Goal: Information Seeking & Learning: Check status

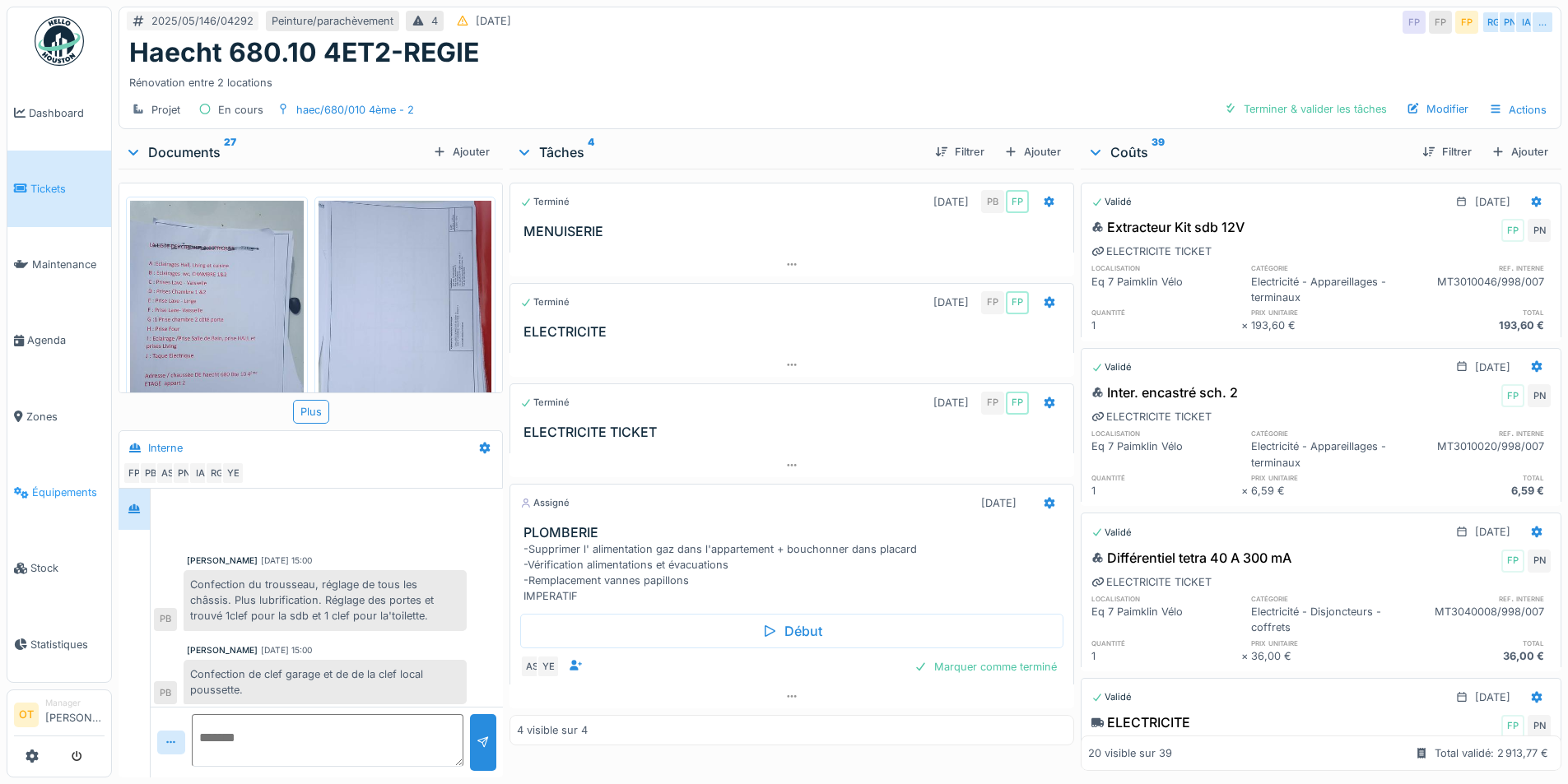
scroll to position [659, 0]
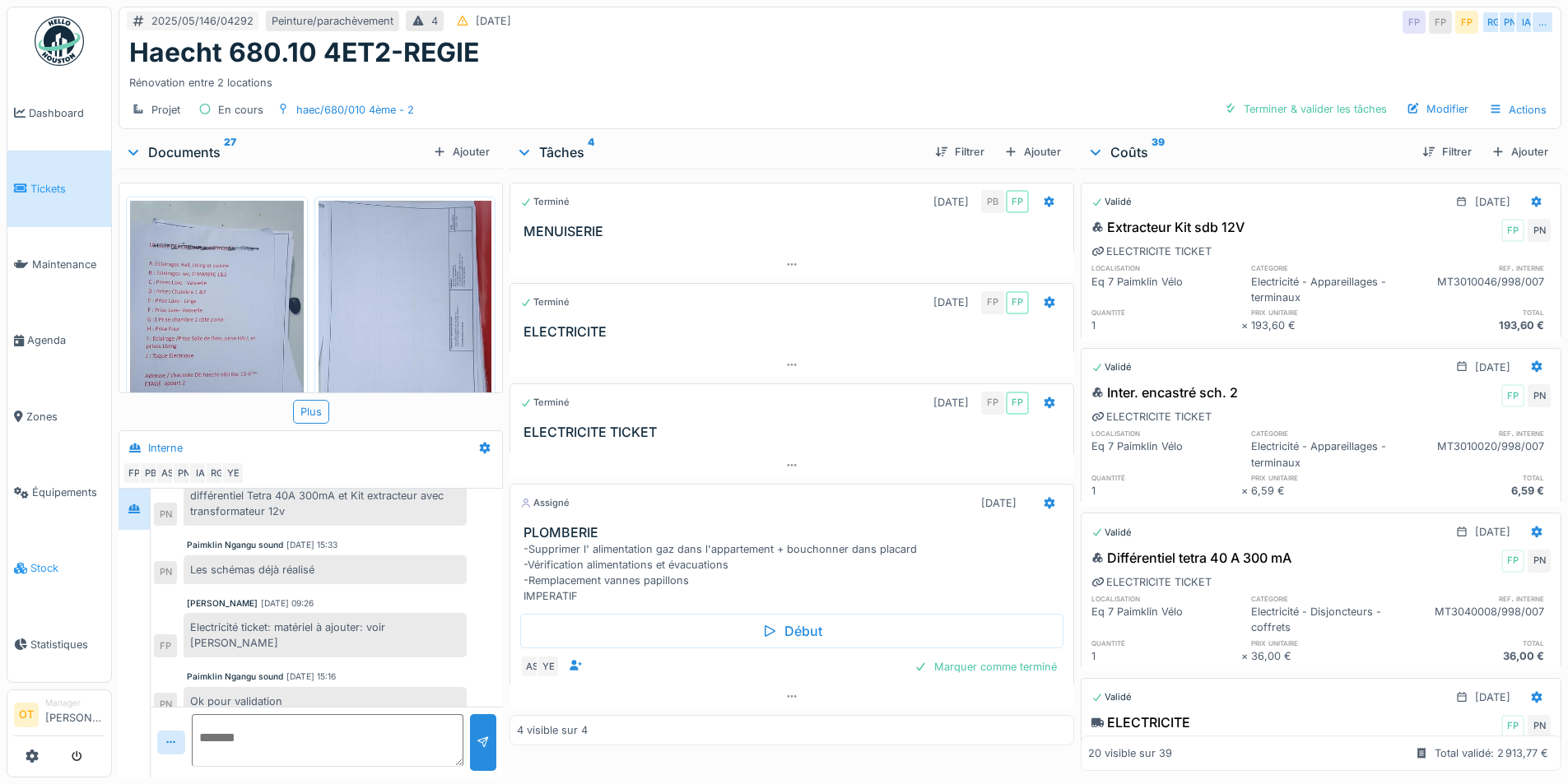
click at [46, 560] on span "Stock" at bounding box center [68, 568] width 74 height 16
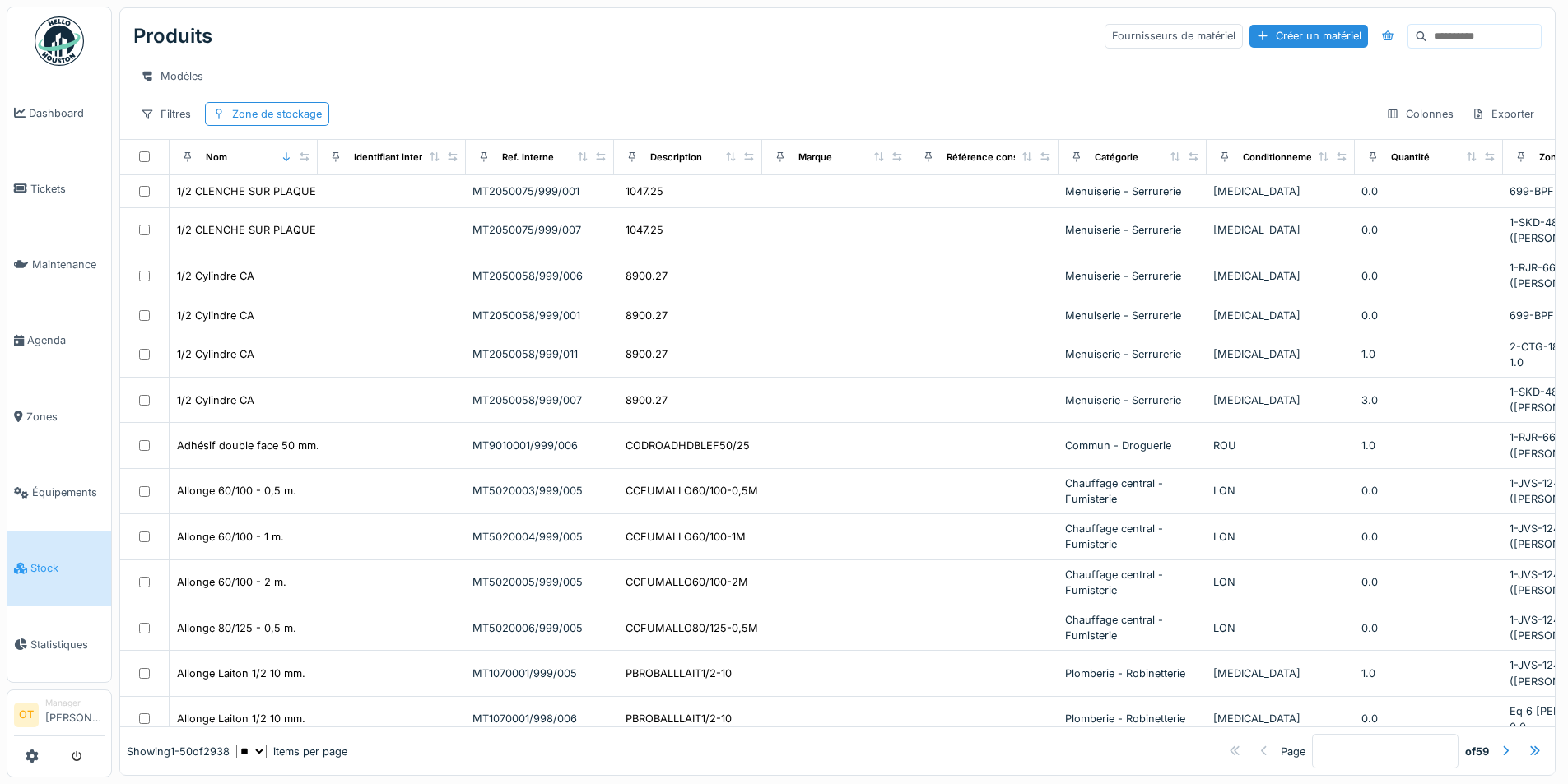
click at [1428, 43] on input at bounding box center [1484, 36] width 113 height 23
type input "*****"
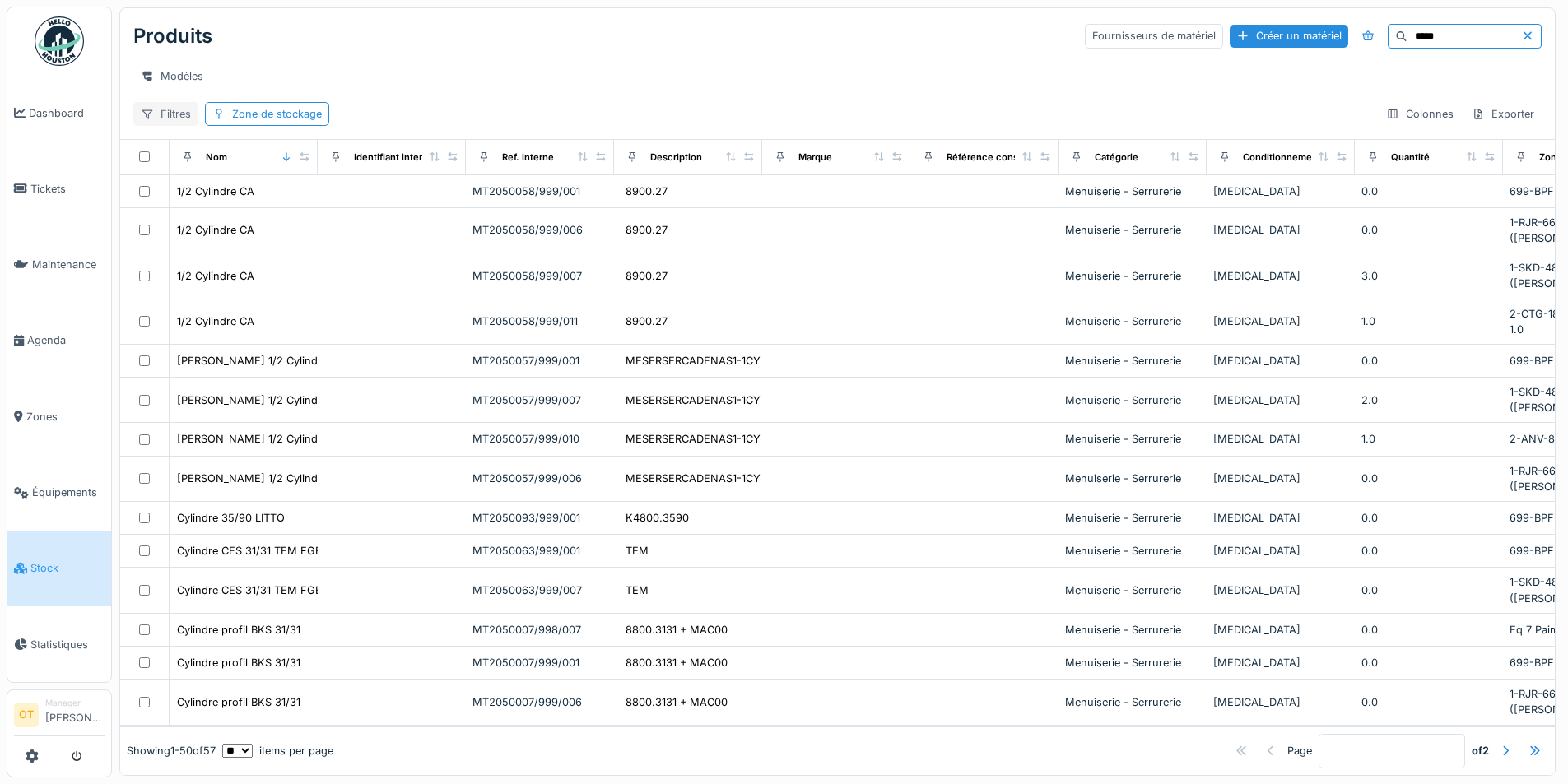
click at [181, 126] on div "Filtres" at bounding box center [166, 113] width 65 height 24
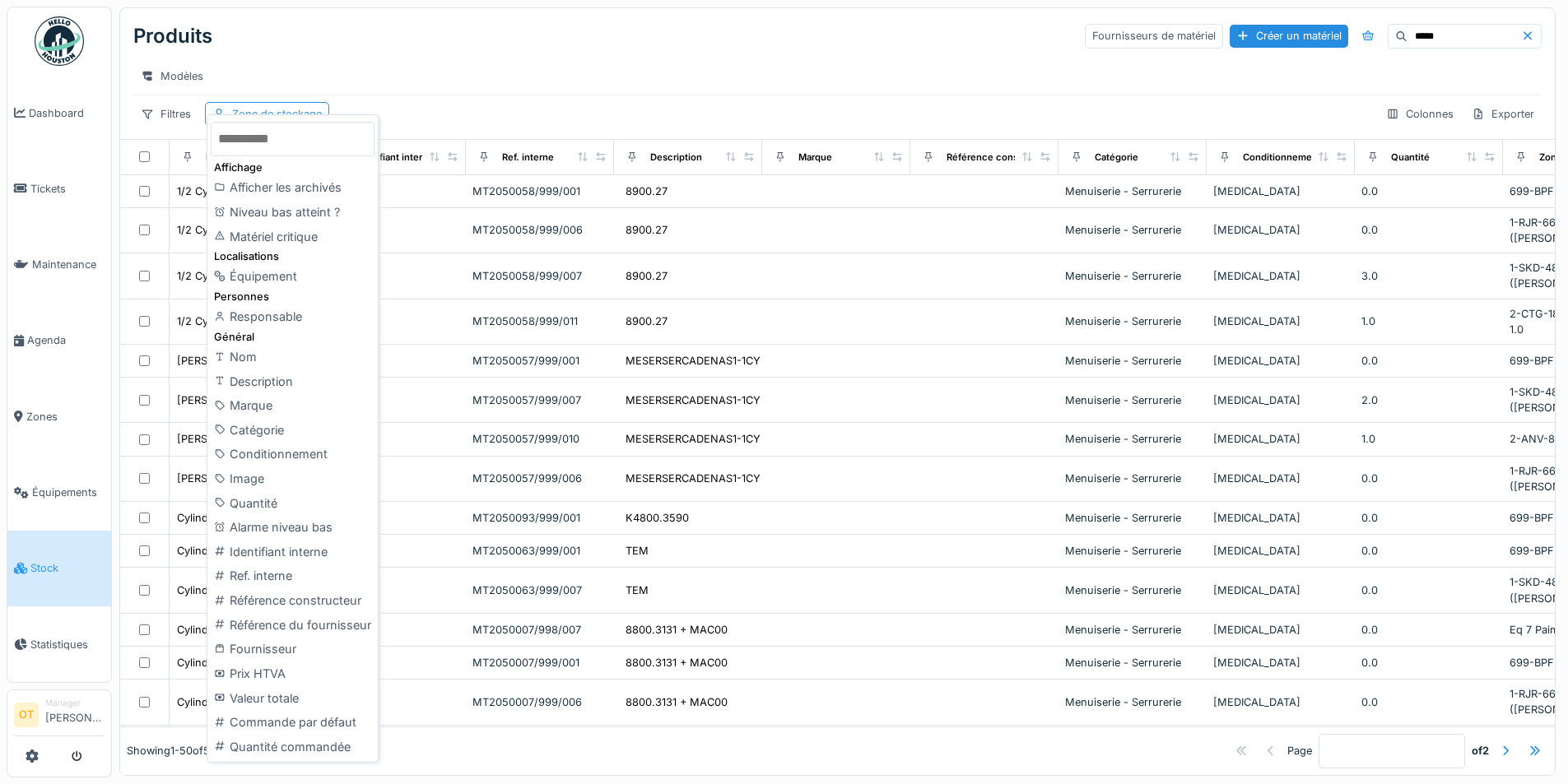
click at [557, 126] on div "Filtres Zone de stockage Colonnes Exporter" at bounding box center [837, 113] width 1408 height 24
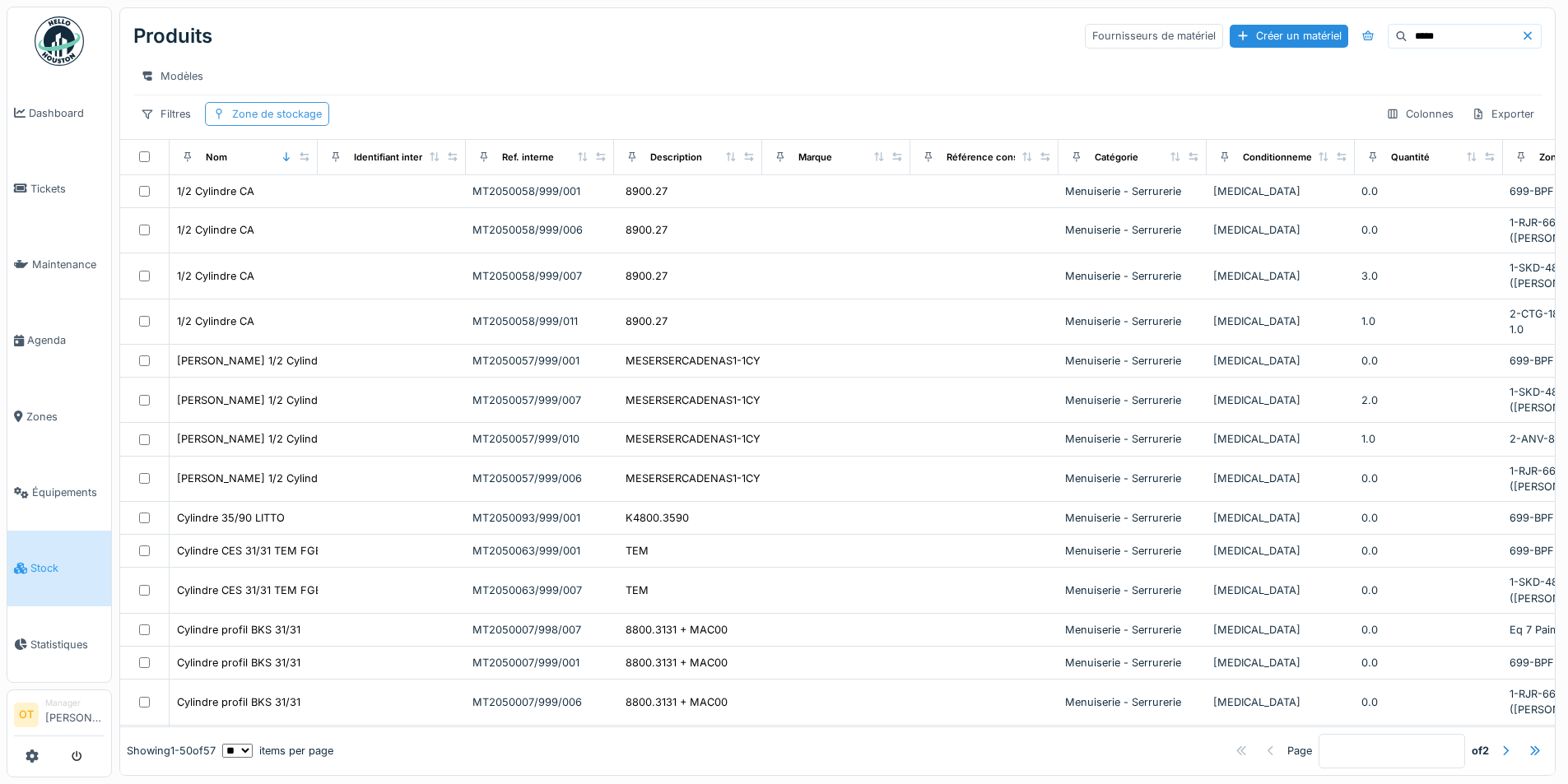
click at [301, 122] on div "Zone de stockage" at bounding box center [277, 114] width 89 height 16
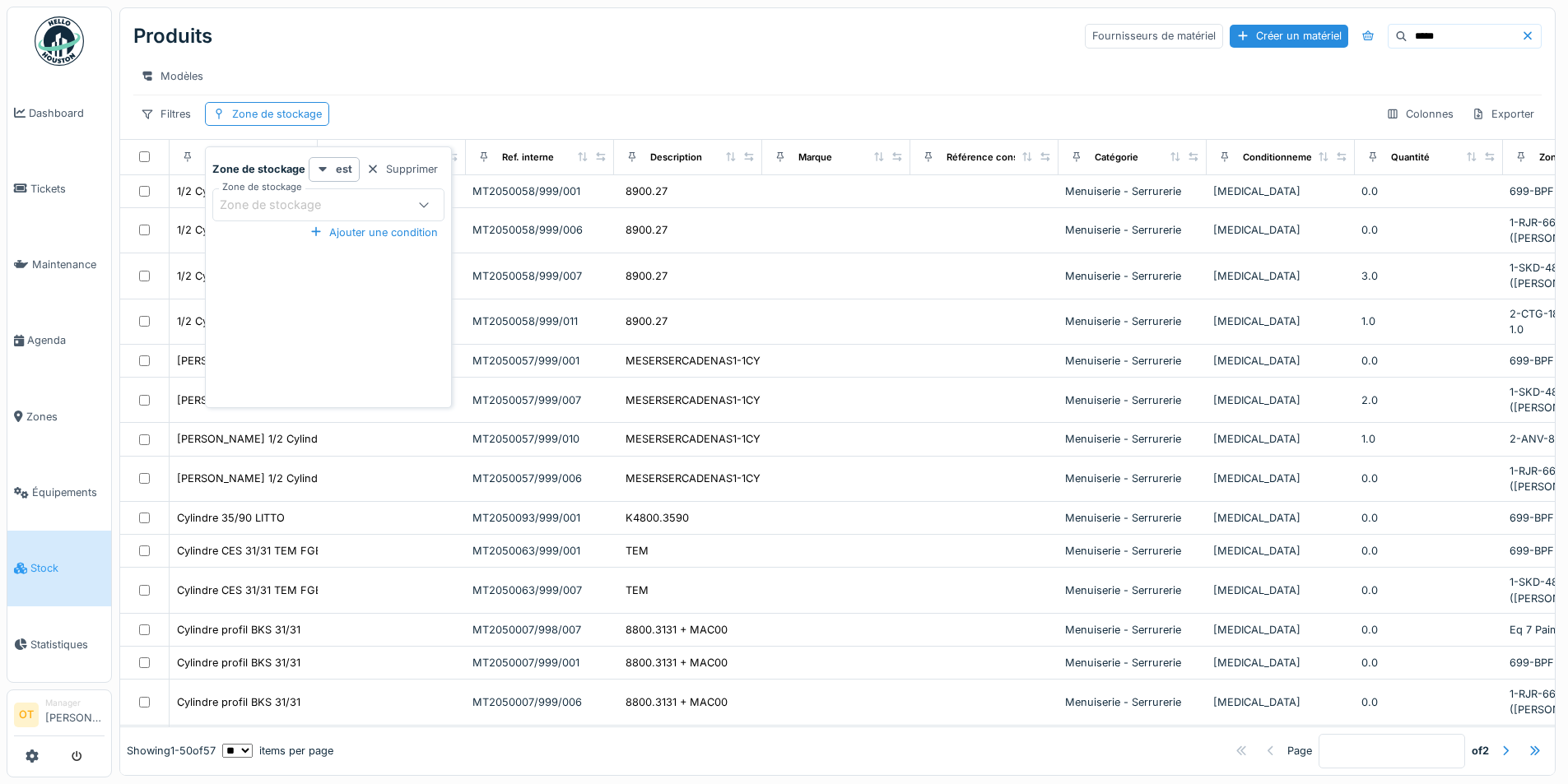
click at [412, 206] on div at bounding box center [424, 205] width 39 height 32
type stockage_AwMjg "***"
click at [313, 330] on div "699-BPF (CHAREFF)" at bounding box center [327, 331] width 229 height 33
type input "***"
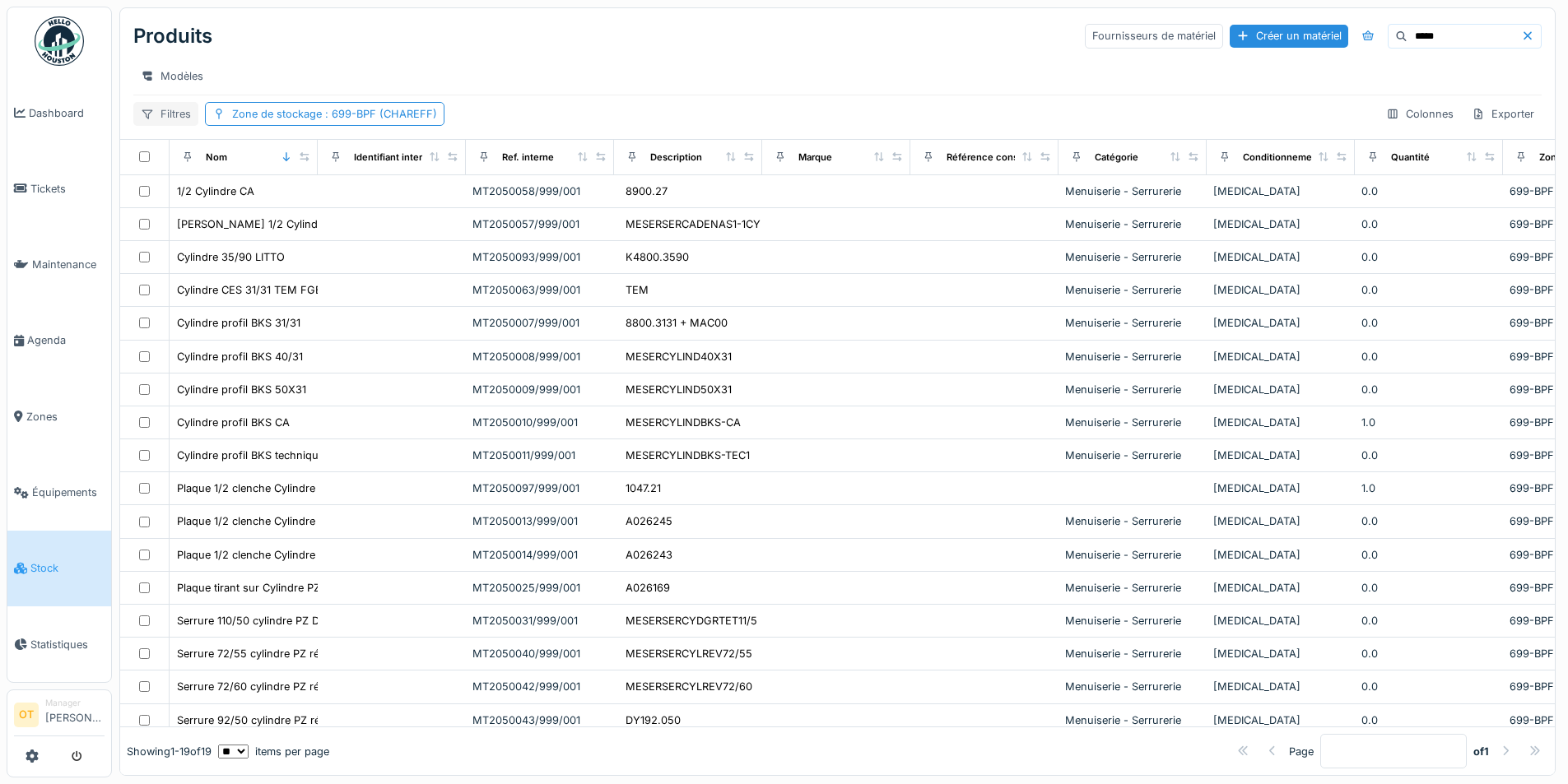
click at [170, 125] on div "Filtres" at bounding box center [166, 113] width 65 height 24
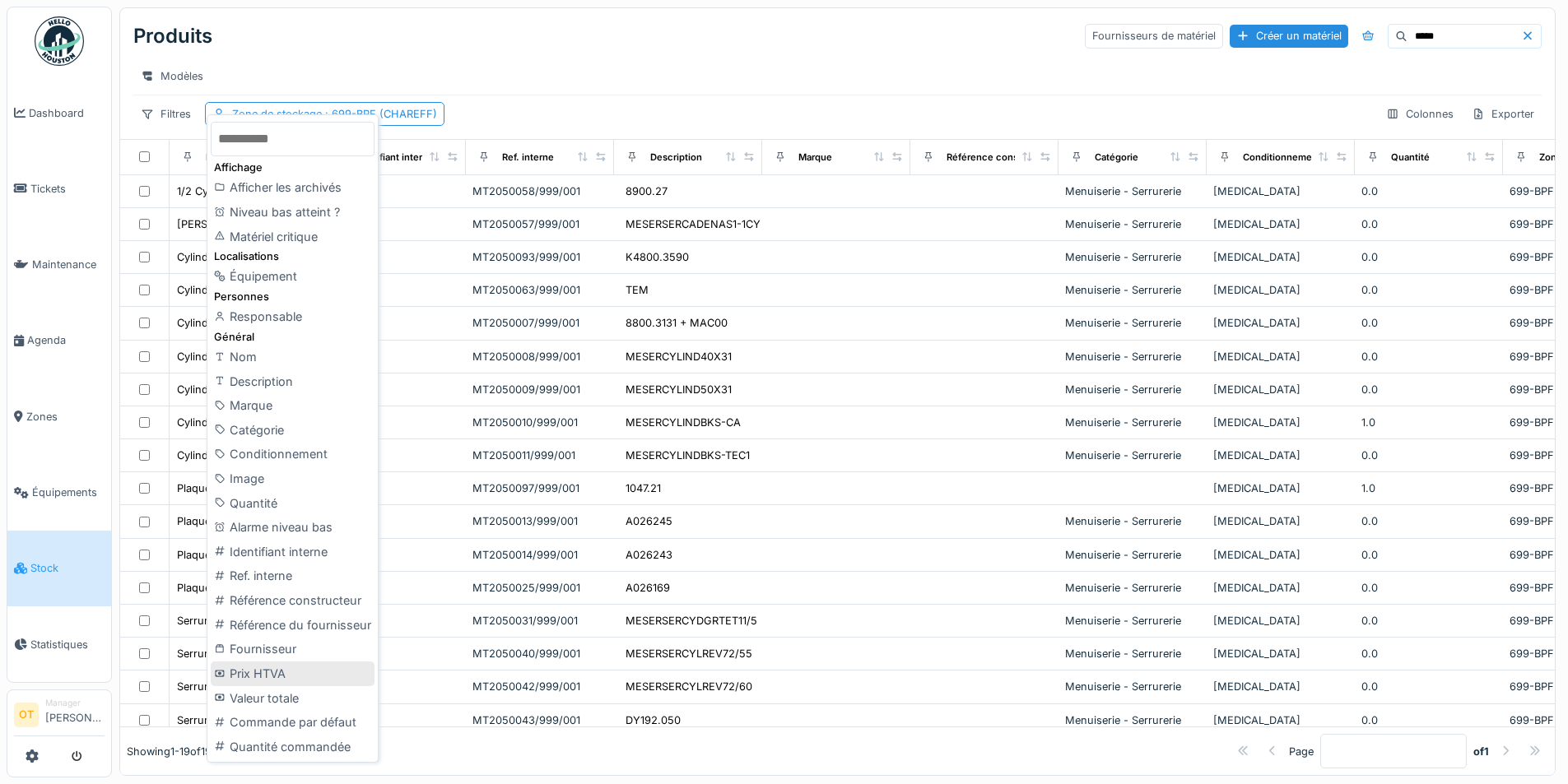
scroll to position [11, 0]
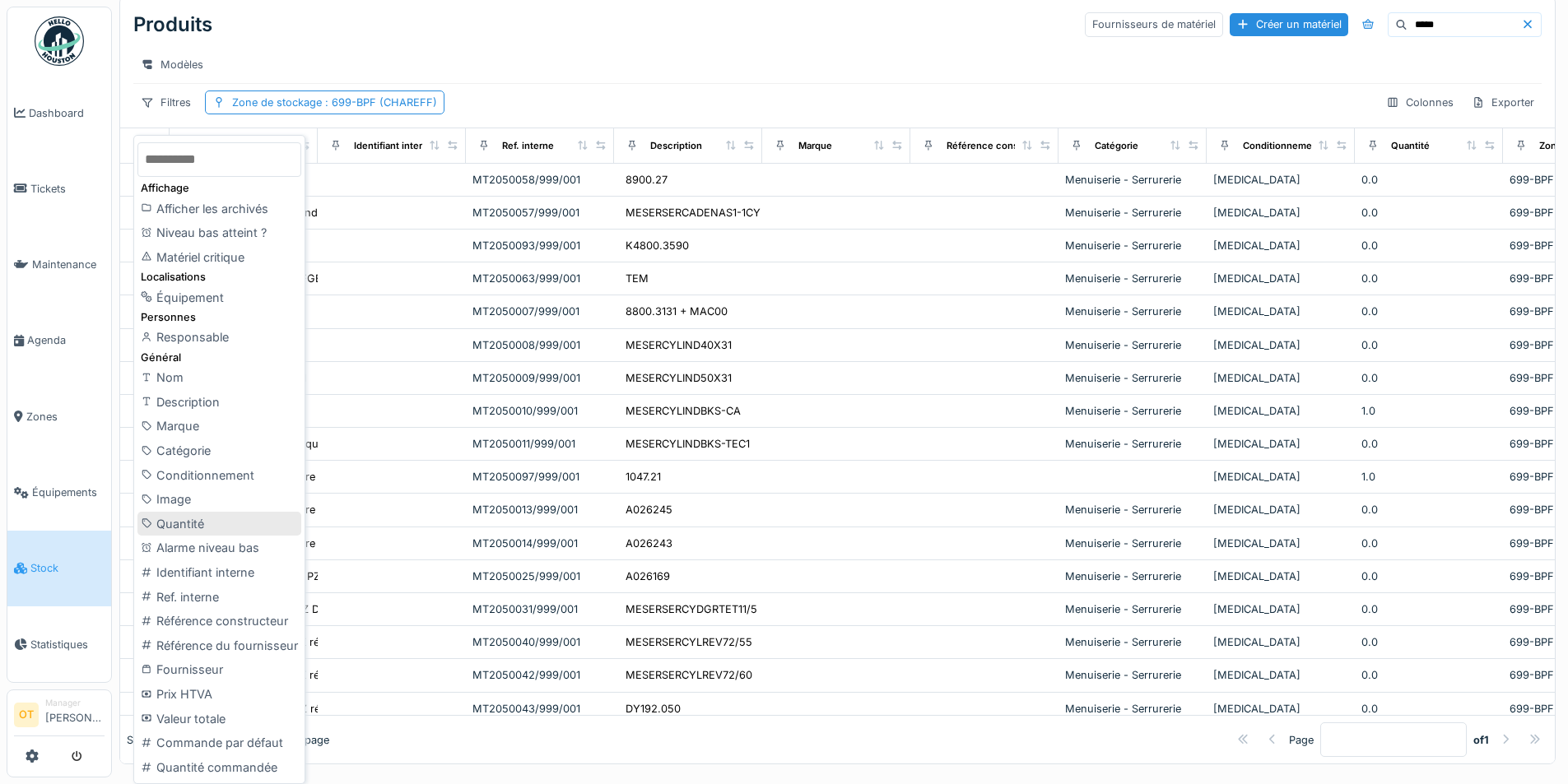
click at [233, 518] on div "Quantité" at bounding box center [219, 524] width 164 height 25
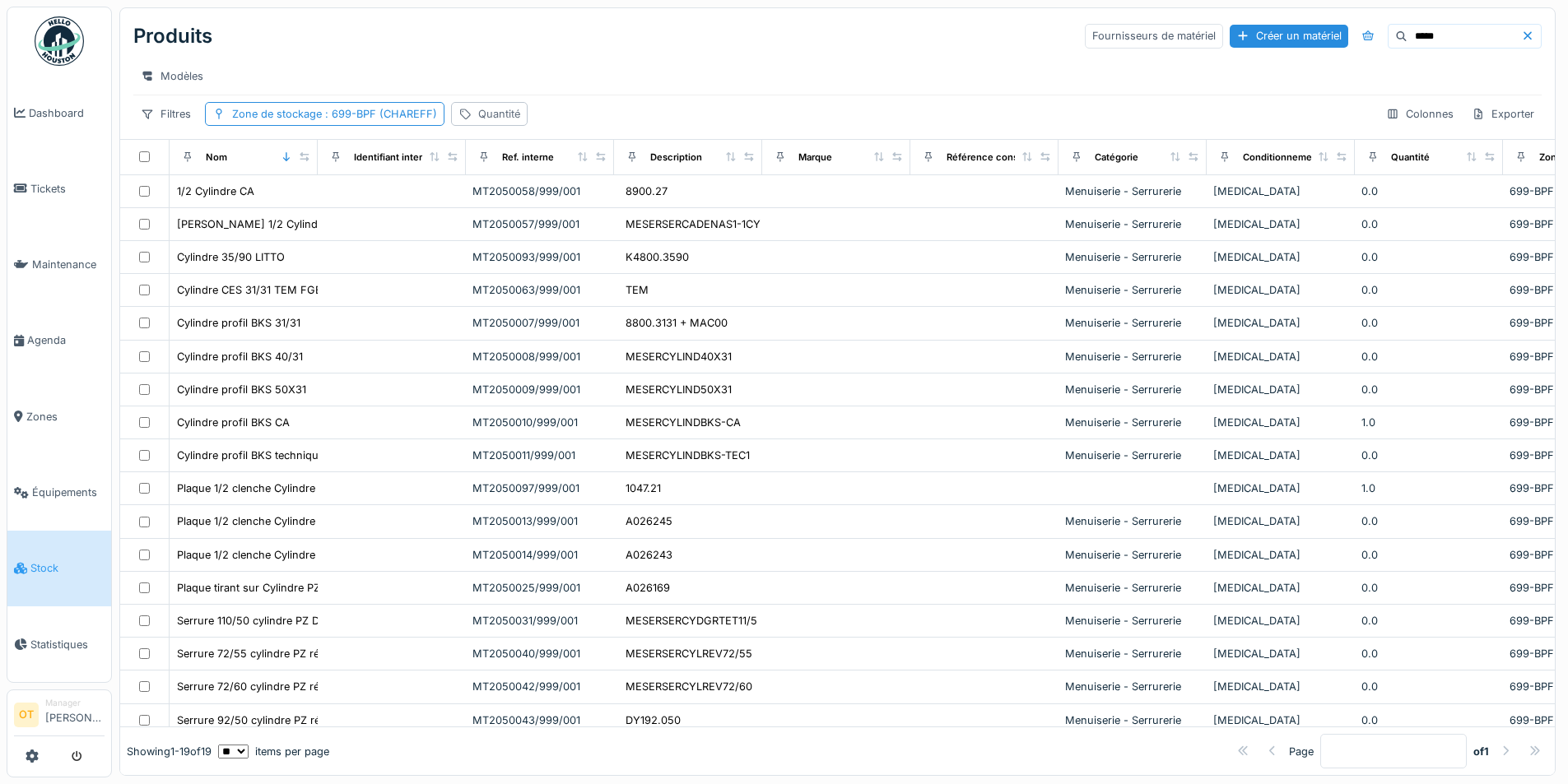
click at [481, 104] on div "Quantité" at bounding box center [489, 113] width 76 height 24
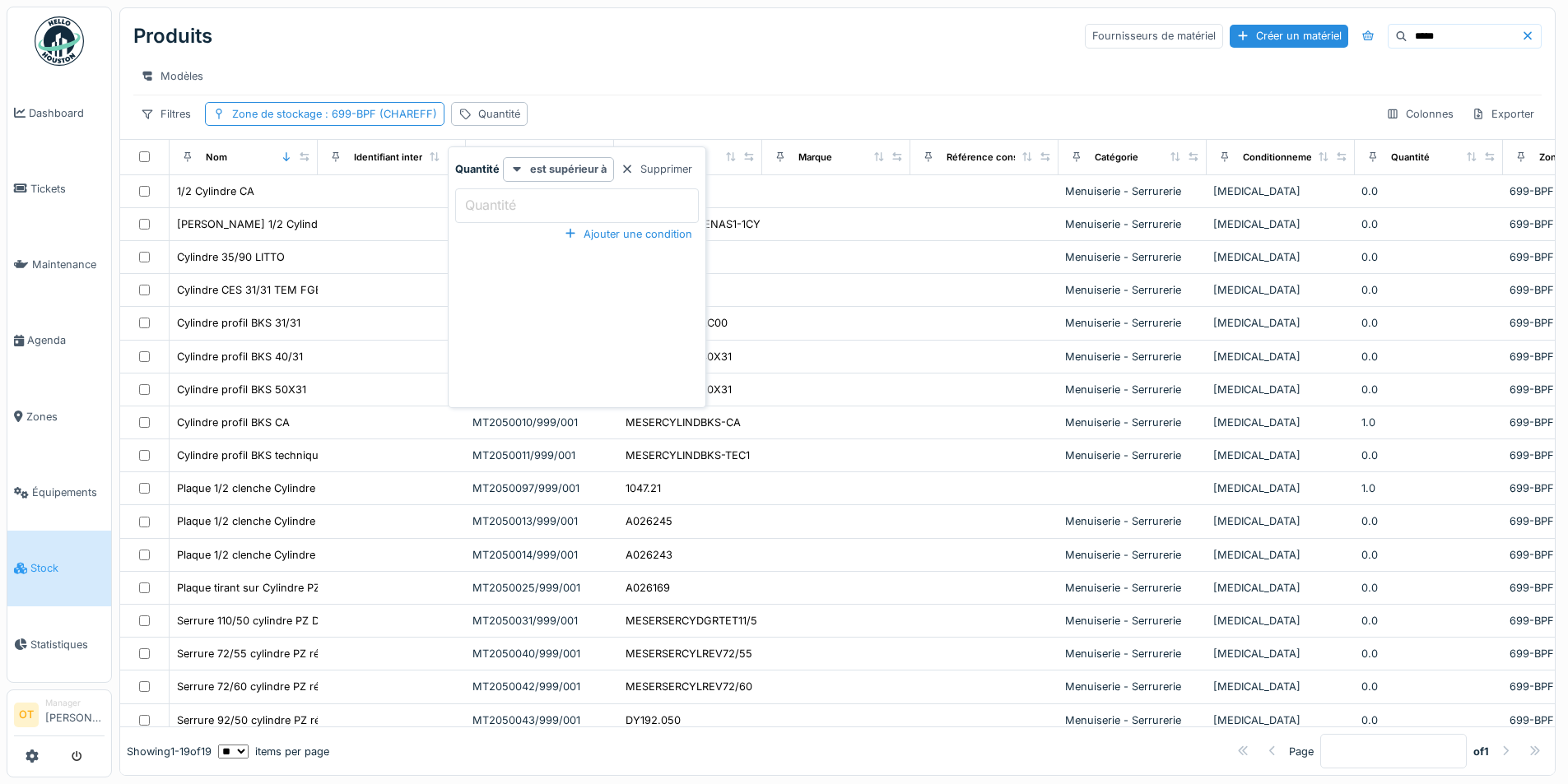
click at [539, 193] on input "Quantité" at bounding box center [577, 205] width 244 height 34
click at [622, 195] on input "Quantité" at bounding box center [577, 205] width 244 height 34
click at [549, 287] on div "Quantité est supérieur à Supprimer Quantité Ajouter une condition" at bounding box center [576, 280] width 250 height 246
click at [662, 166] on div "Supprimer" at bounding box center [656, 168] width 85 height 22
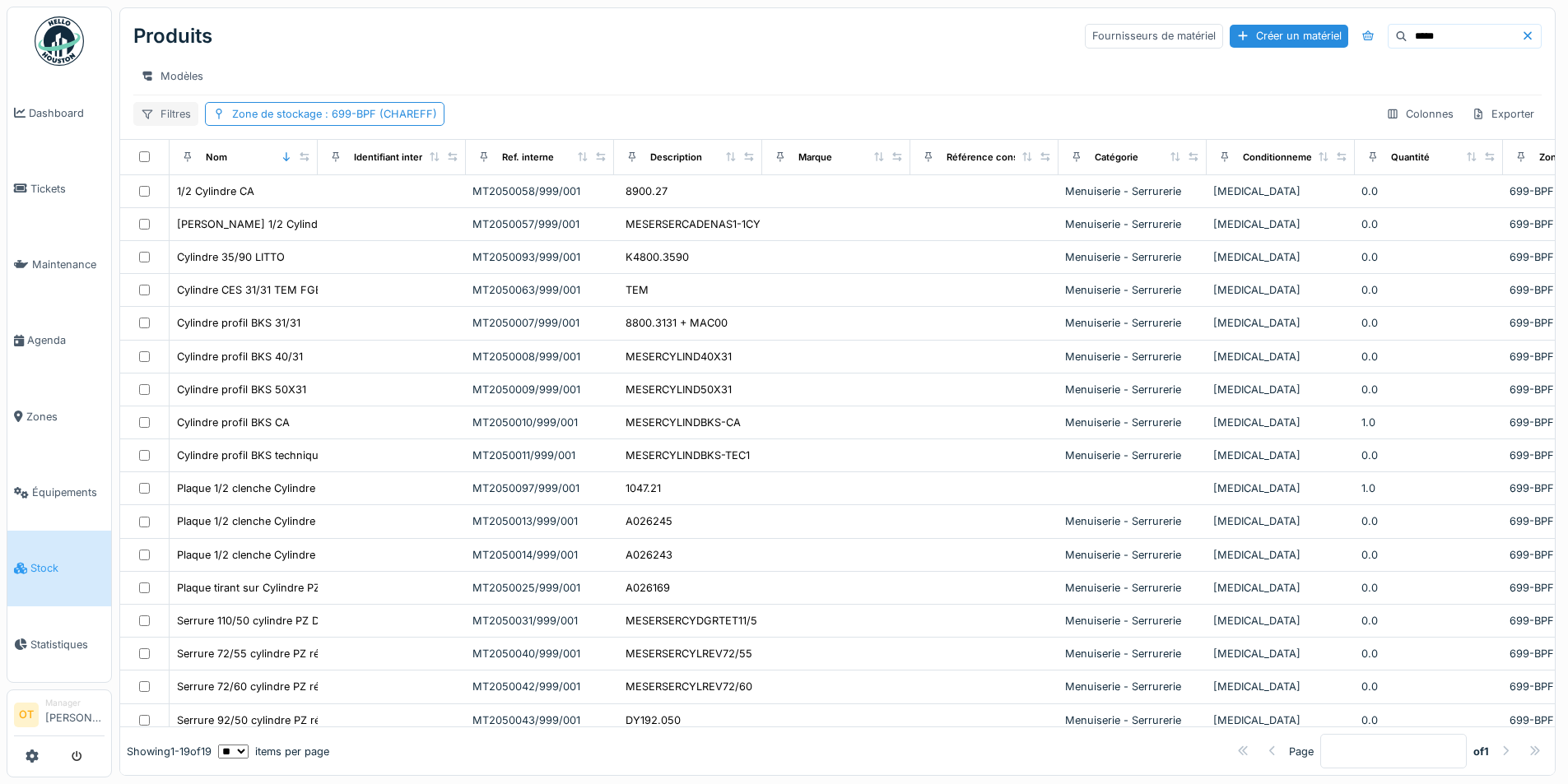
click at [176, 111] on div "Filtres" at bounding box center [166, 113] width 65 height 24
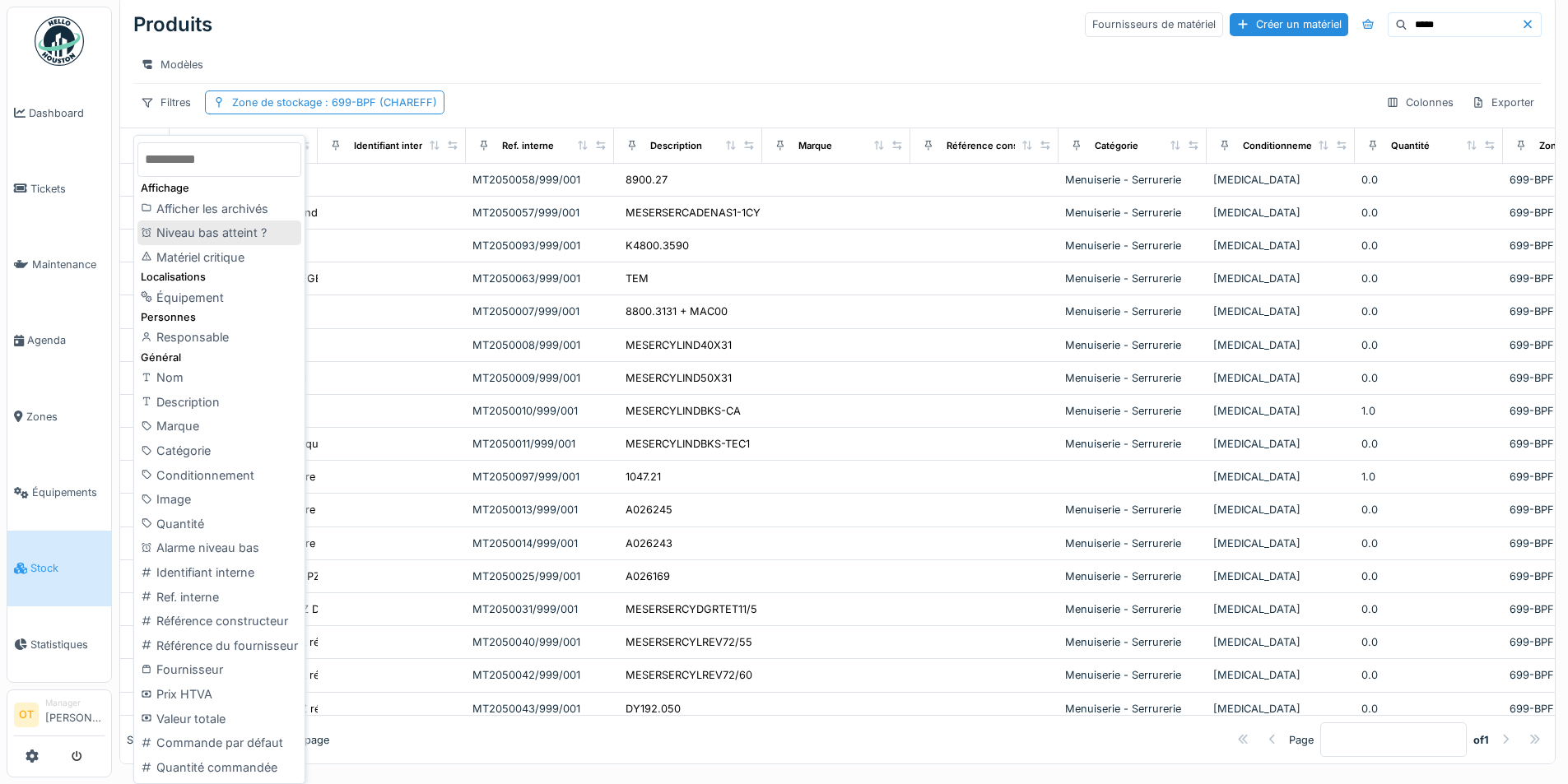
click at [222, 233] on div "Niveau bas atteint ?" at bounding box center [219, 232] width 164 height 25
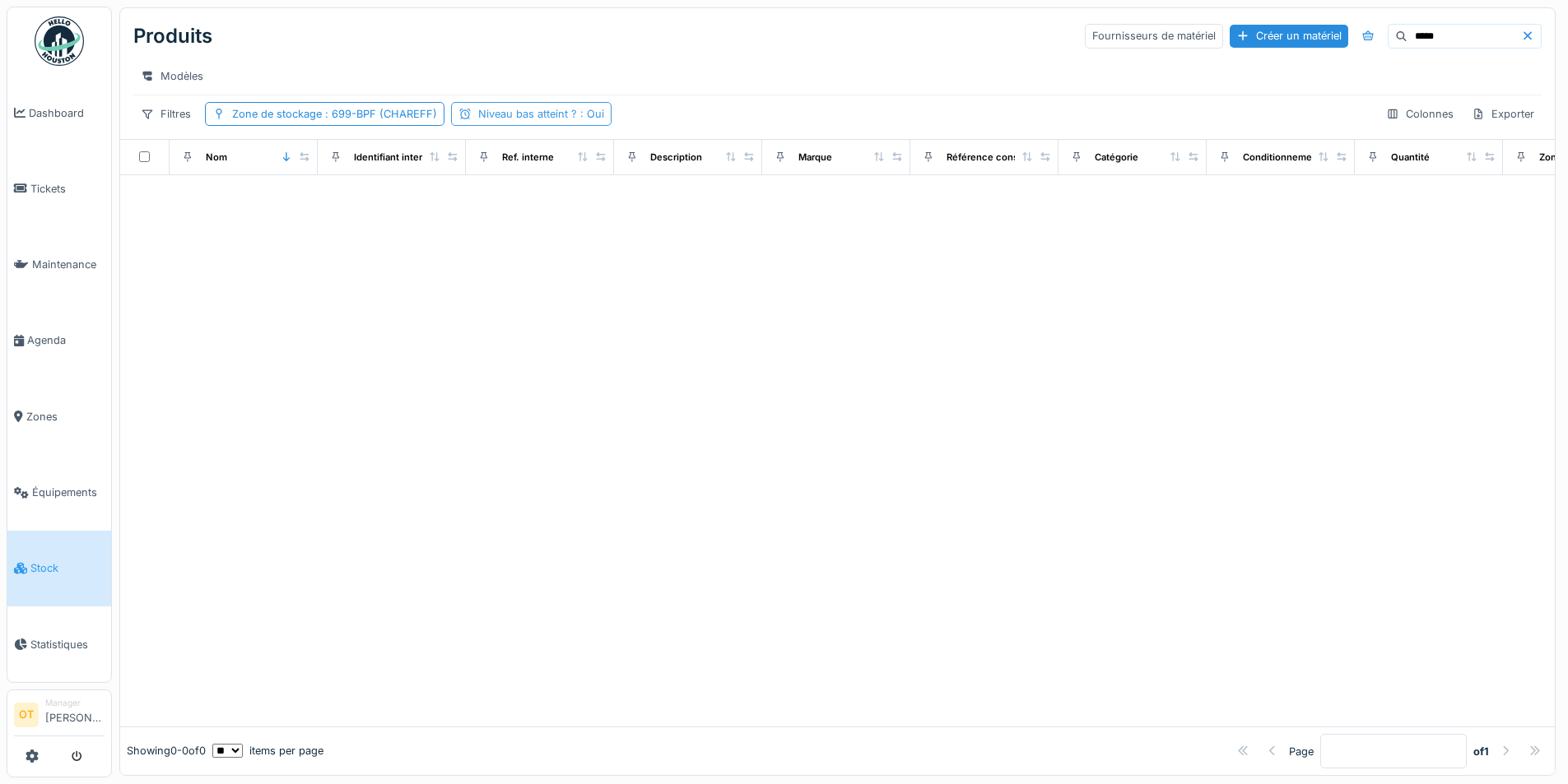
click at [533, 124] on div "Niveau bas atteint ? : Oui" at bounding box center [531, 113] width 161 height 24
click at [536, 113] on div "Niveau bas atteint ? : Oui" at bounding box center [541, 114] width 126 height 16
click at [465, 196] on icon at bounding box center [462, 200] width 10 height 8
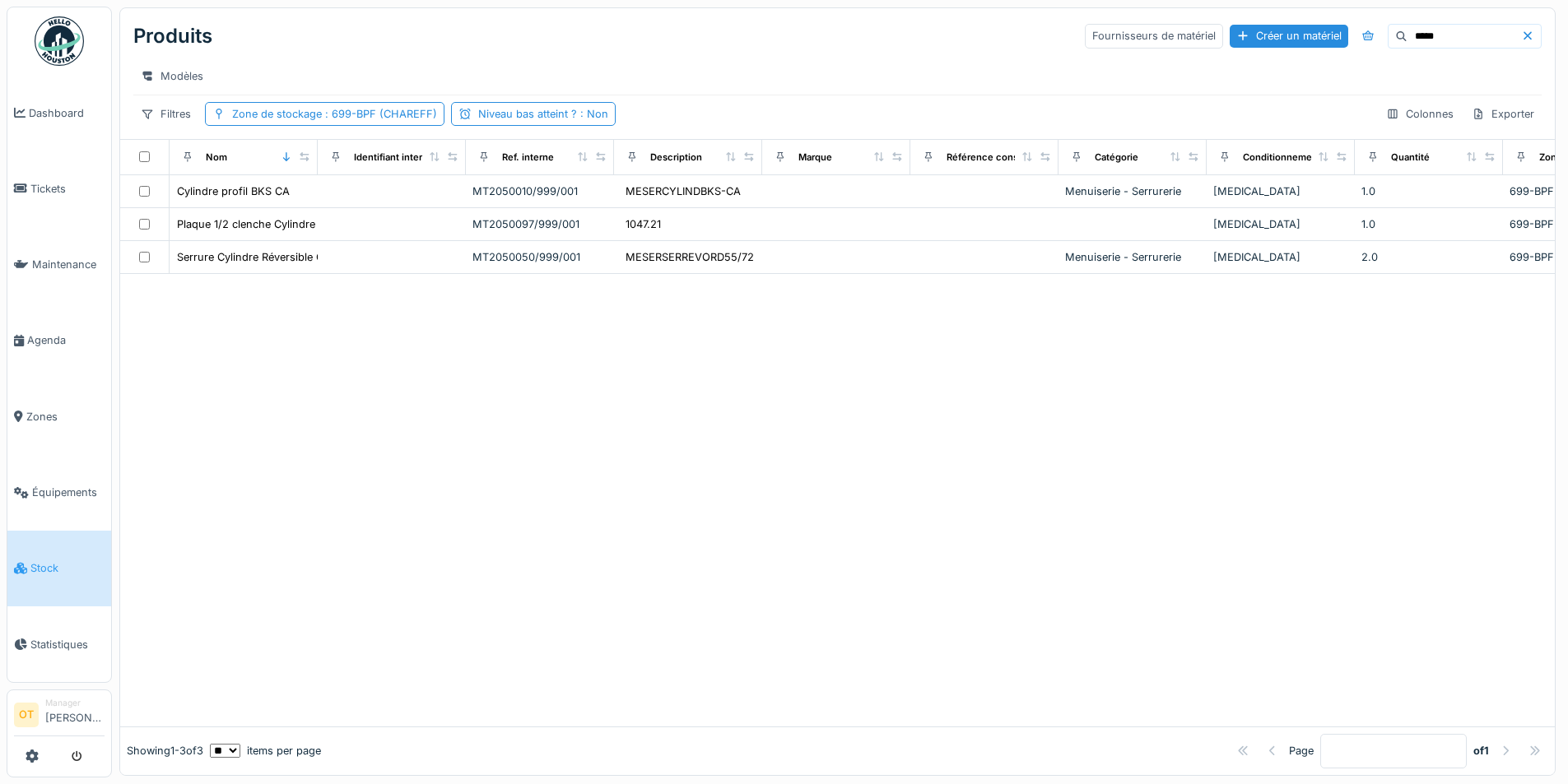
click at [820, 332] on div at bounding box center [837, 500] width 1435 height 453
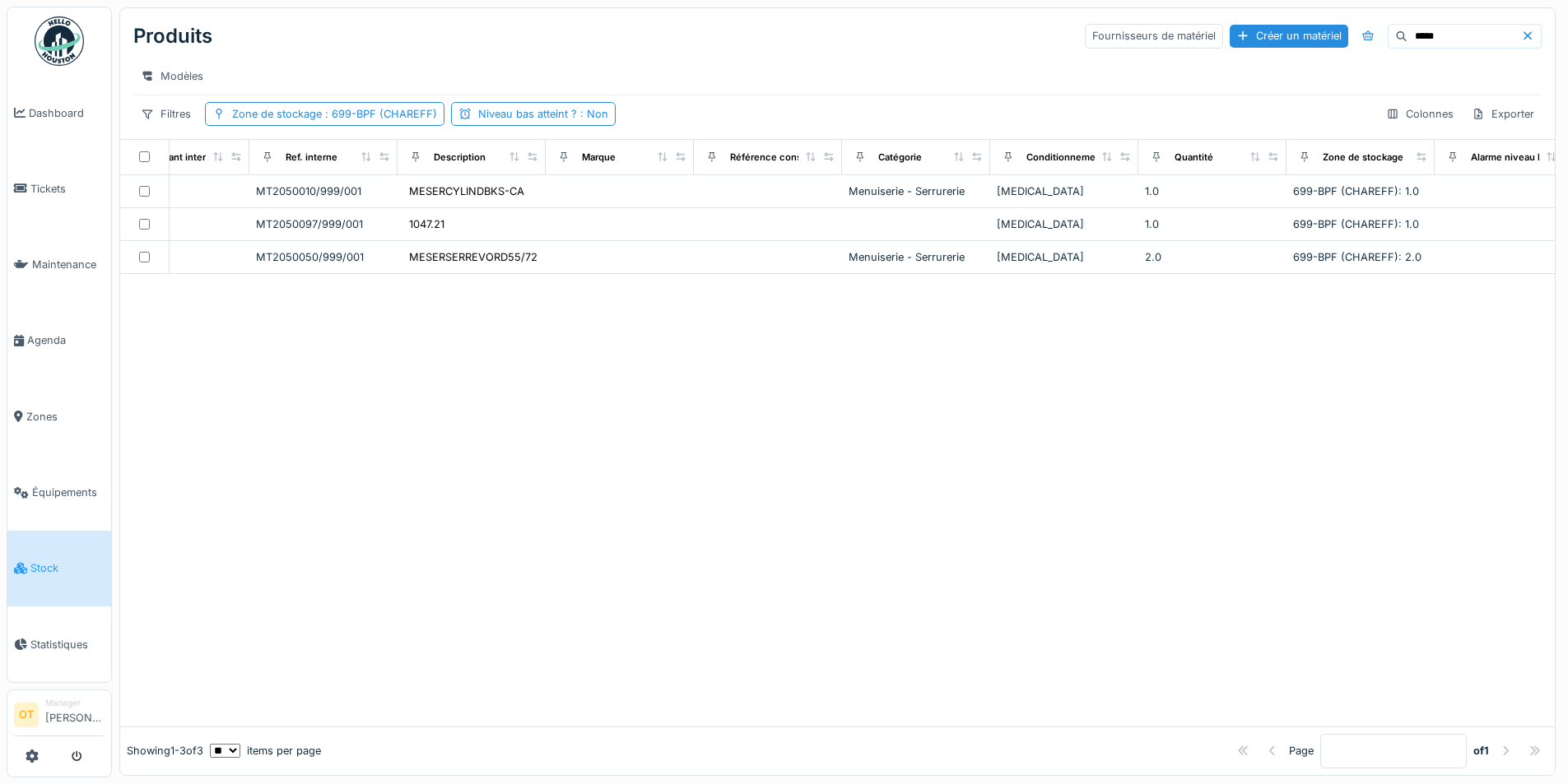
scroll to position [0, 0]
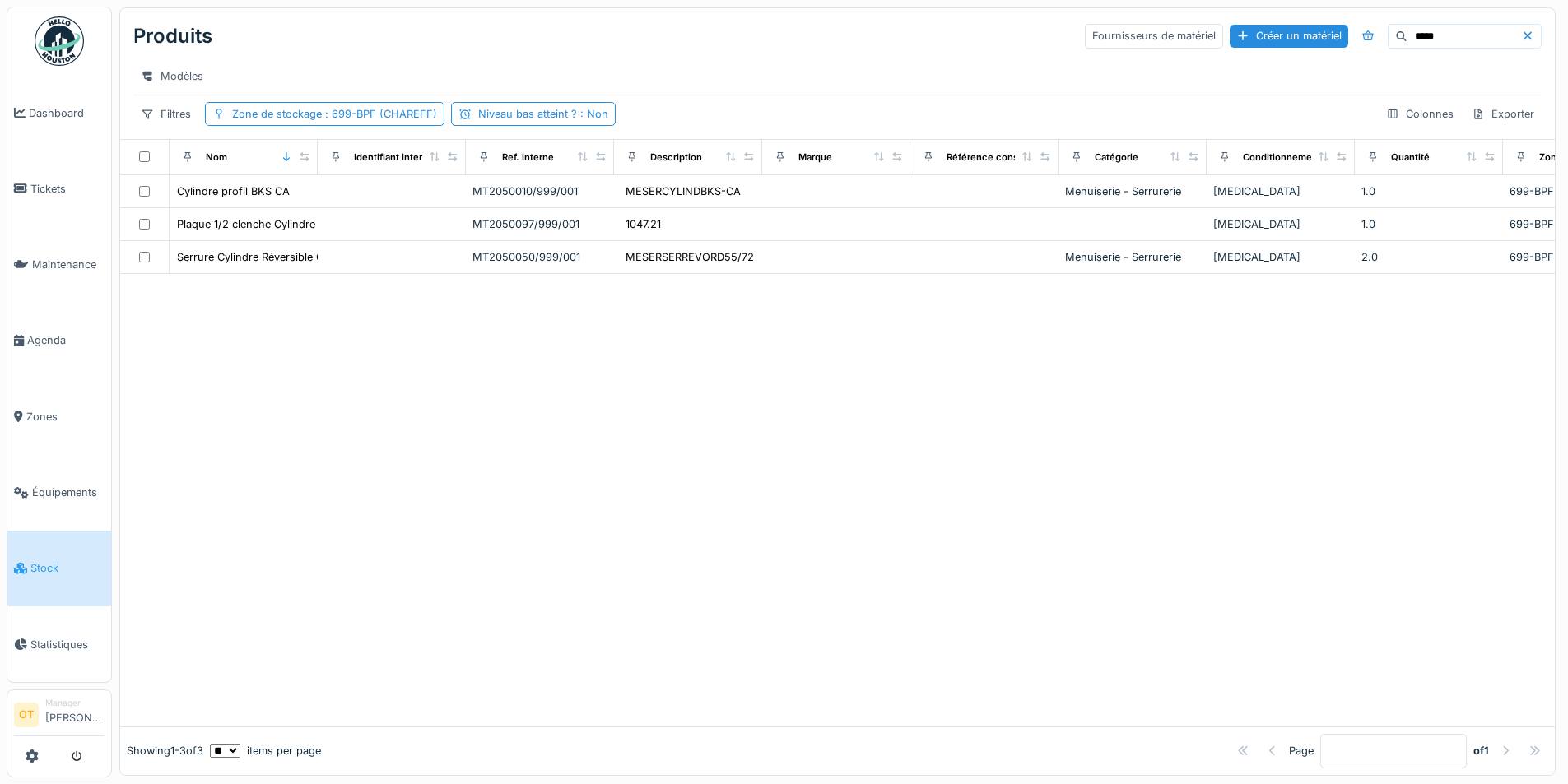
click at [487, 545] on div at bounding box center [837, 500] width 1435 height 453
